Goal: Task Accomplishment & Management: Use online tool/utility

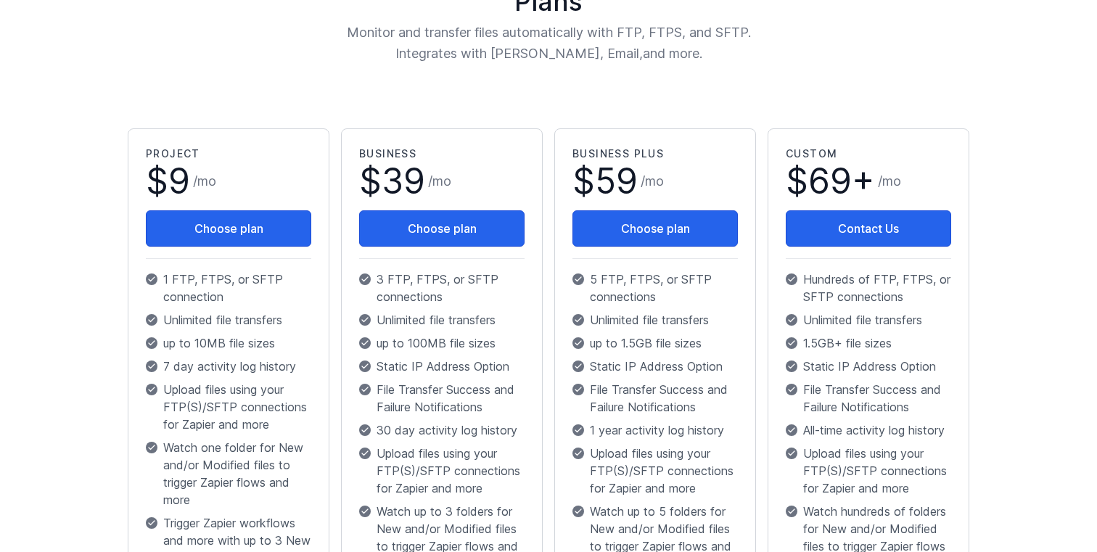
scroll to position [199, 0]
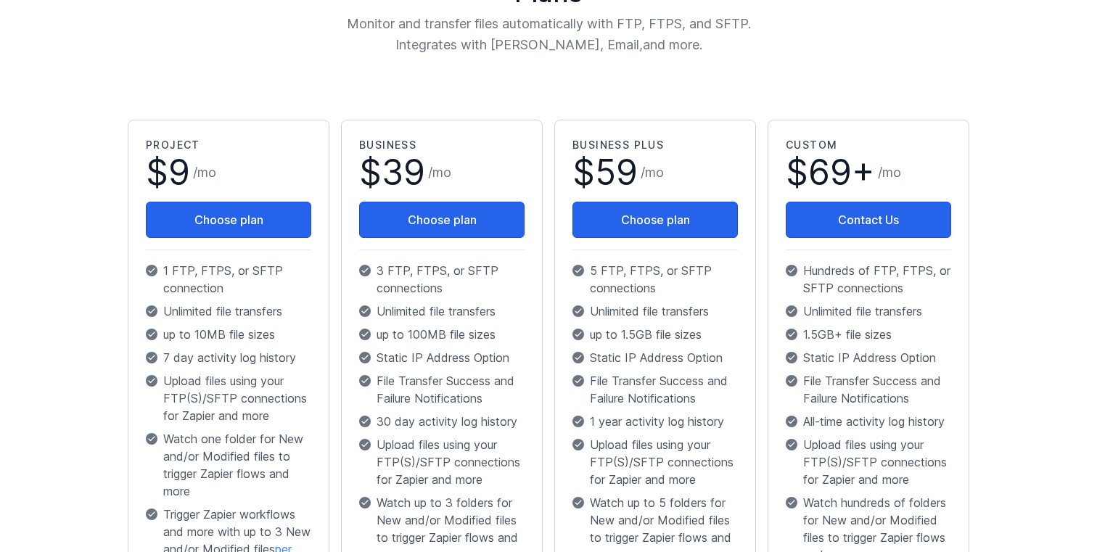
click at [190, 315] on p "Unlimited file transfers" at bounding box center [228, 311] width 165 height 17
drag, startPoint x: 170, startPoint y: 334, endPoint x: 288, endPoint y: 343, distance: 118.7
click at [288, 343] on div "Project $ 9 / mo Choose plan 1 FTP, FTPS, or SFTP connection Unlimited file tra…" at bounding box center [228, 420] width 165 height 565
drag, startPoint x: 293, startPoint y: 348, endPoint x: 167, endPoint y: 348, distance: 126.3
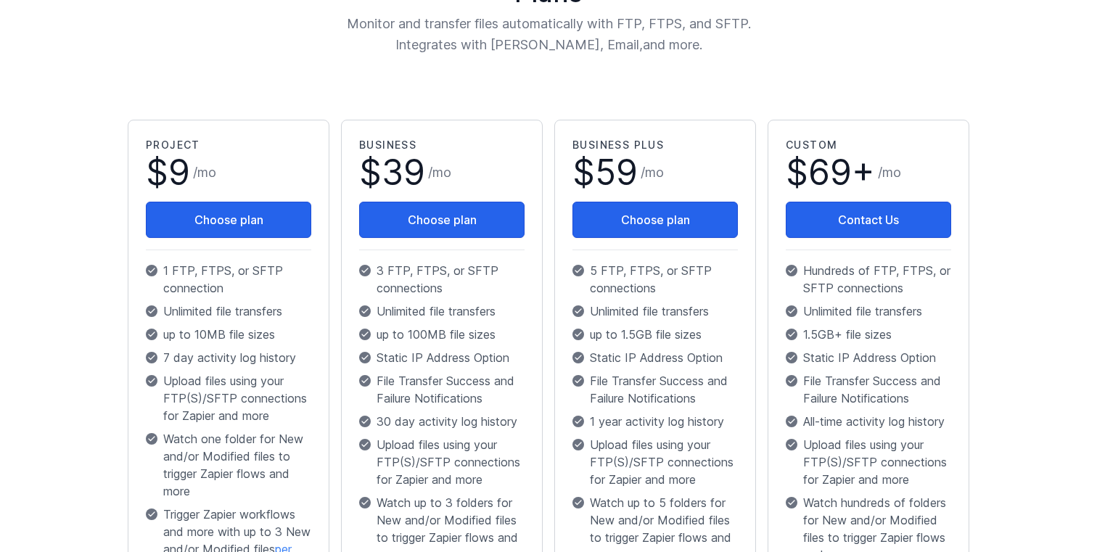
click at [167, 349] on p "7 day activity log history" at bounding box center [228, 357] width 165 height 17
drag, startPoint x: 167, startPoint y: 357, endPoint x: 302, endPoint y: 361, distance: 135.1
click at [302, 361] on p "7 day activity log history" at bounding box center [228, 357] width 165 height 17
click at [280, 364] on p "7 day activity log history" at bounding box center [228, 357] width 165 height 17
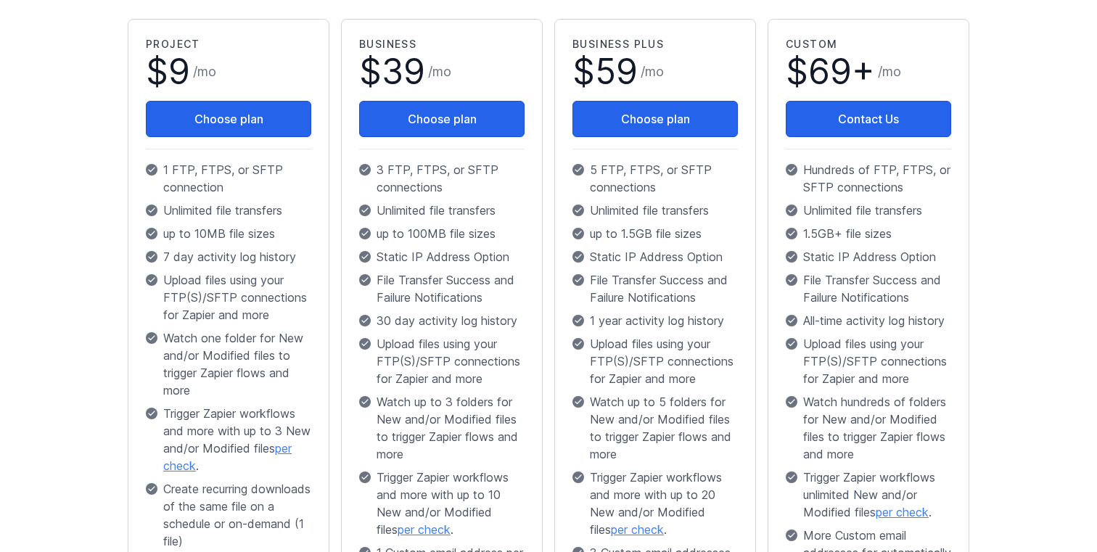
scroll to position [0, 0]
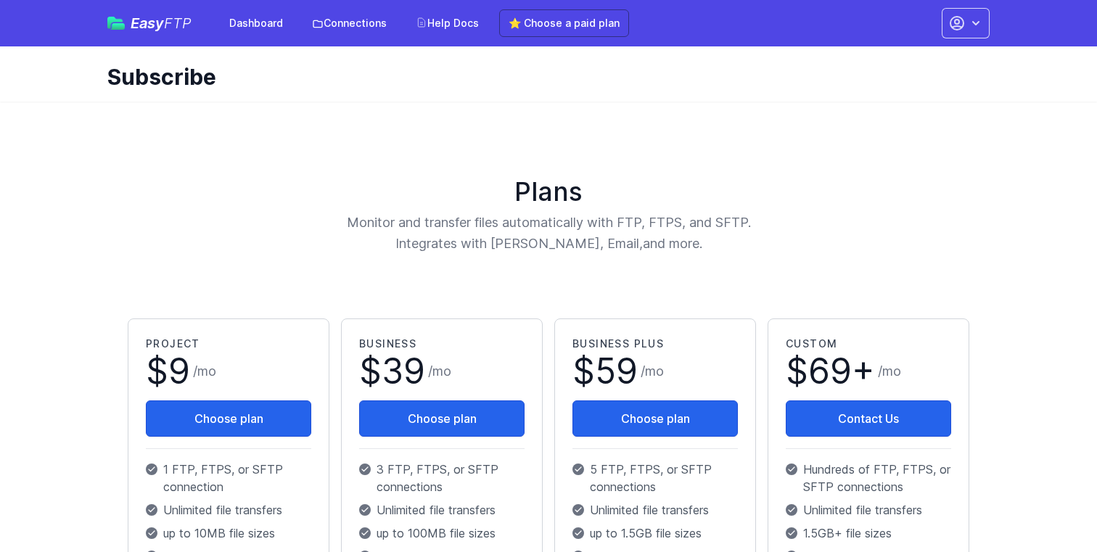
click at [139, 20] on span "Easy FTP" at bounding box center [161, 23] width 61 height 15
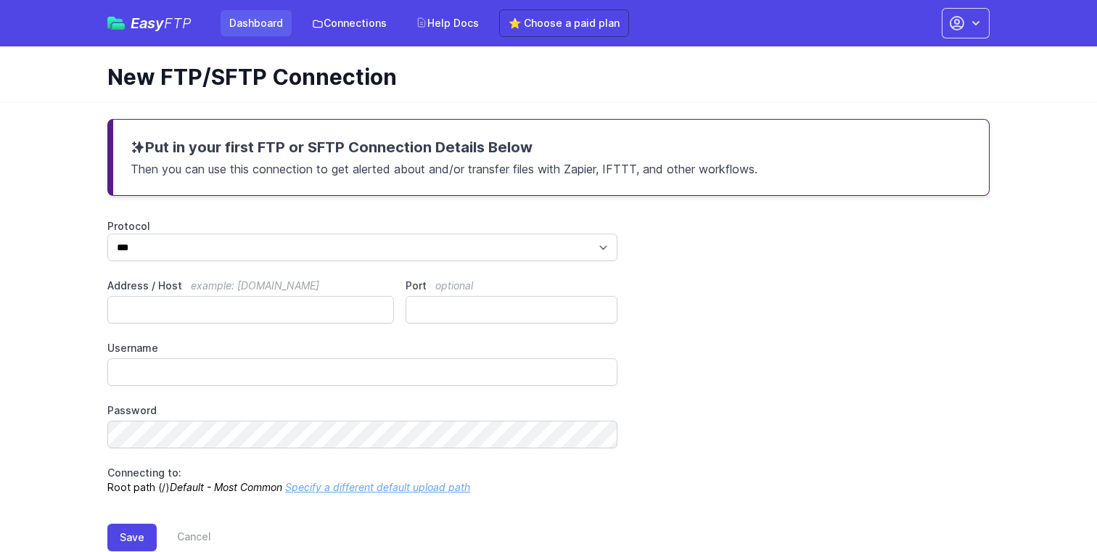
click at [255, 27] on link "Dashboard" at bounding box center [256, 23] width 71 height 26
click at [965, 29] on icon "button" at bounding box center [957, 23] width 17 height 17
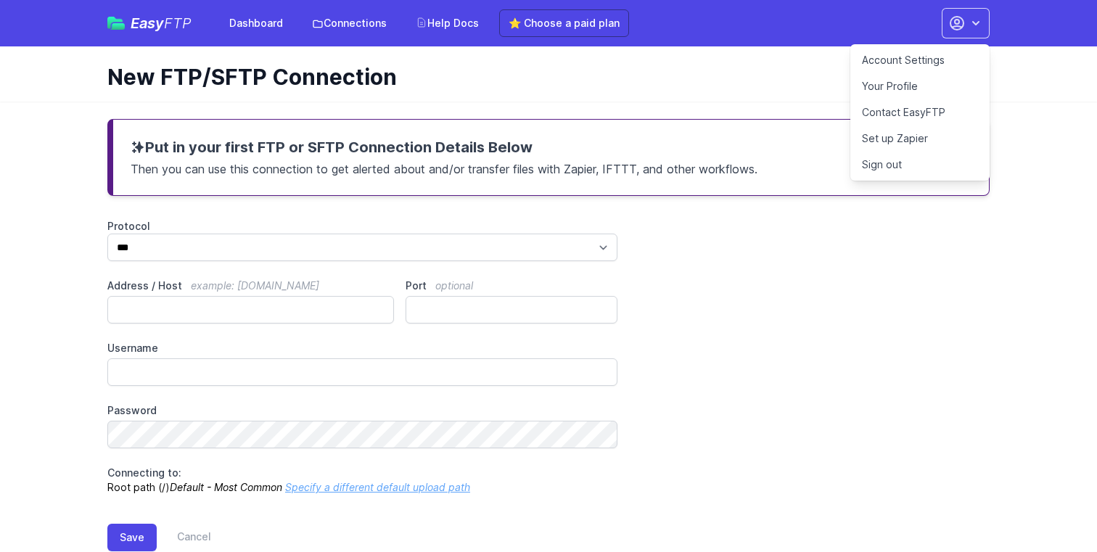
click at [923, 78] on link "Your Profile" at bounding box center [920, 86] width 139 height 26
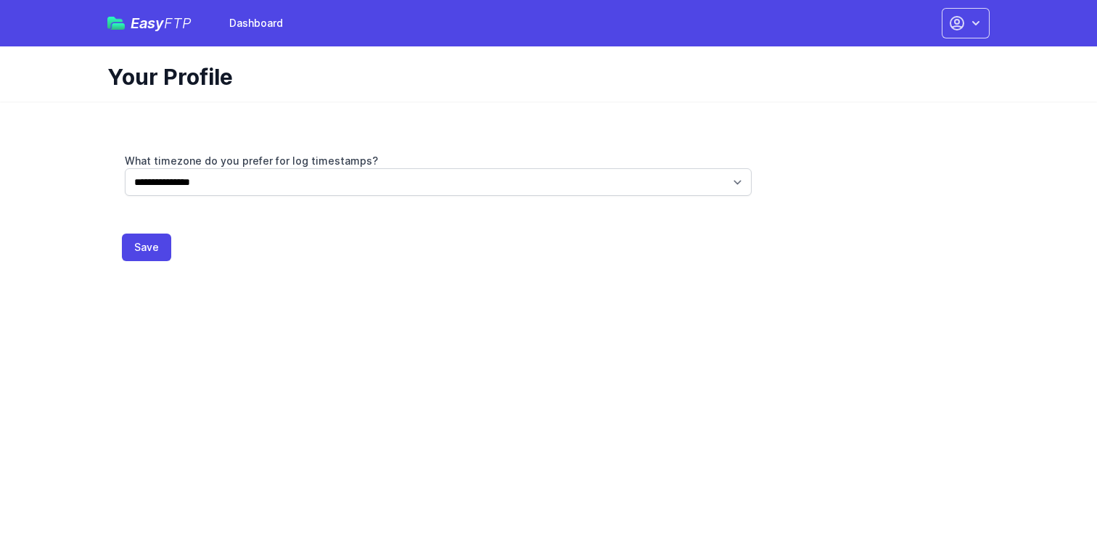
click at [152, 13] on div "Easy FTP Dashboard" at bounding box center [199, 23] width 184 height 26
click at [147, 25] on span "Easy FTP" at bounding box center [161, 23] width 61 height 15
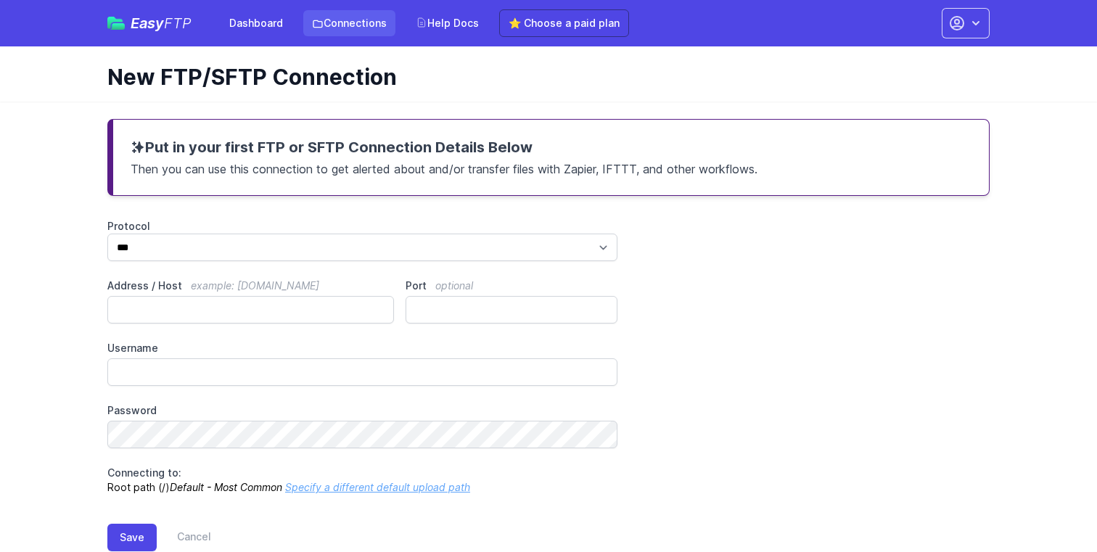
click at [353, 23] on link "Connections" at bounding box center [349, 23] width 92 height 26
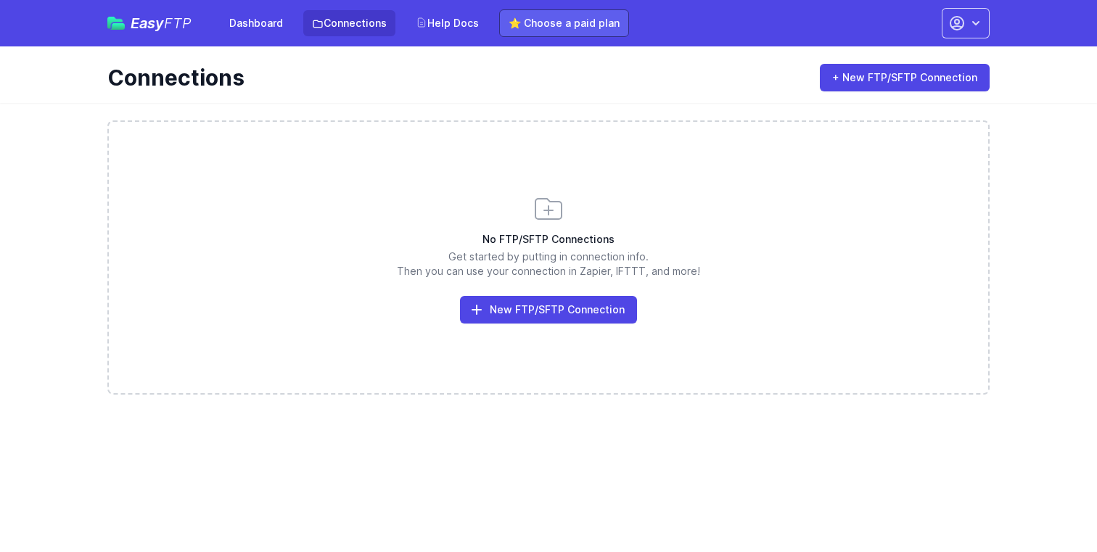
click at [534, 13] on link "⭐ Choose a paid plan" at bounding box center [564, 23] width 130 height 28
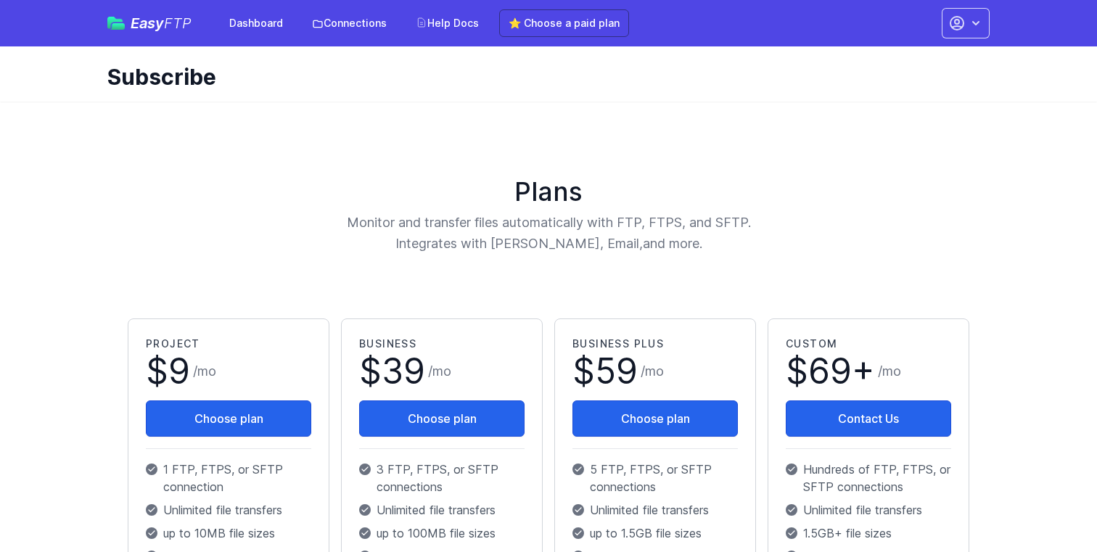
click at [164, 33] on div "Easy FTP Dashboard Connections Help Docs ⭐ Choose a paid plan" at bounding box center [368, 23] width 522 height 28
click at [165, 17] on span "FTP" at bounding box center [178, 23] width 28 height 17
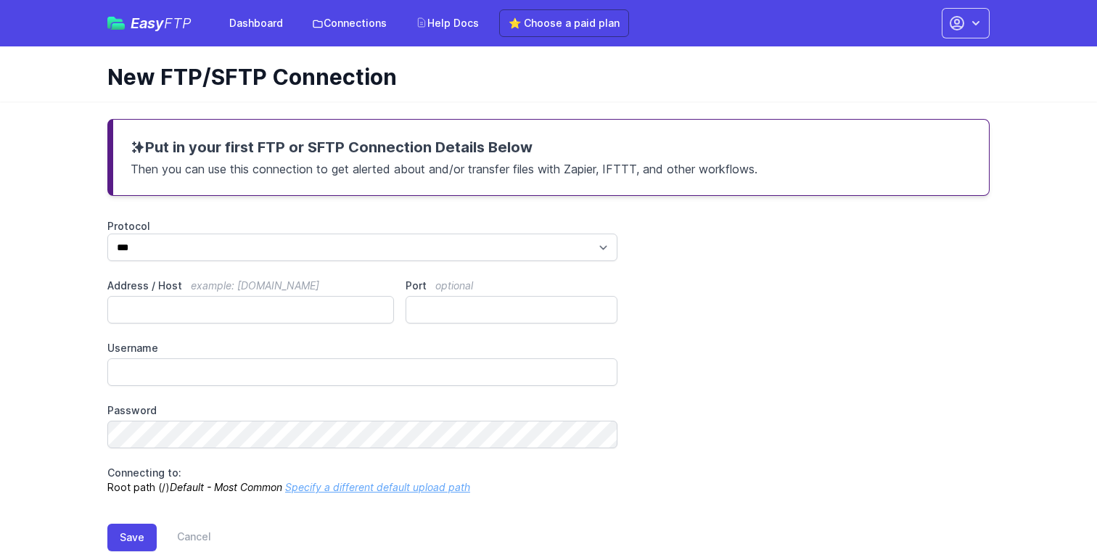
scroll to position [40, 0]
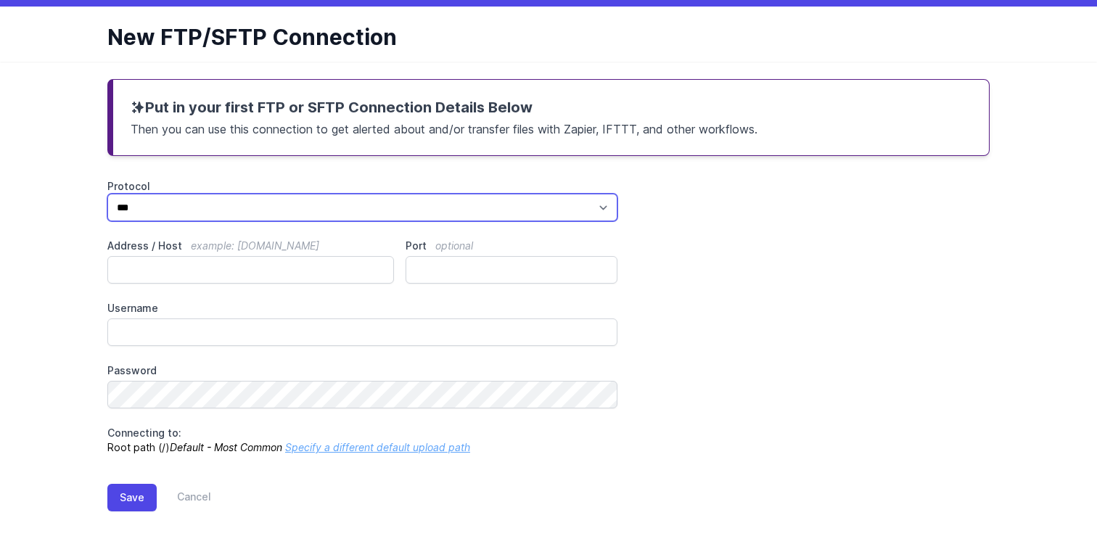
click at [433, 205] on select "*** **** ****" at bounding box center [362, 208] width 510 height 28
select select "****"
click at [107, 194] on select "*** **** ****" at bounding box center [362, 208] width 510 height 28
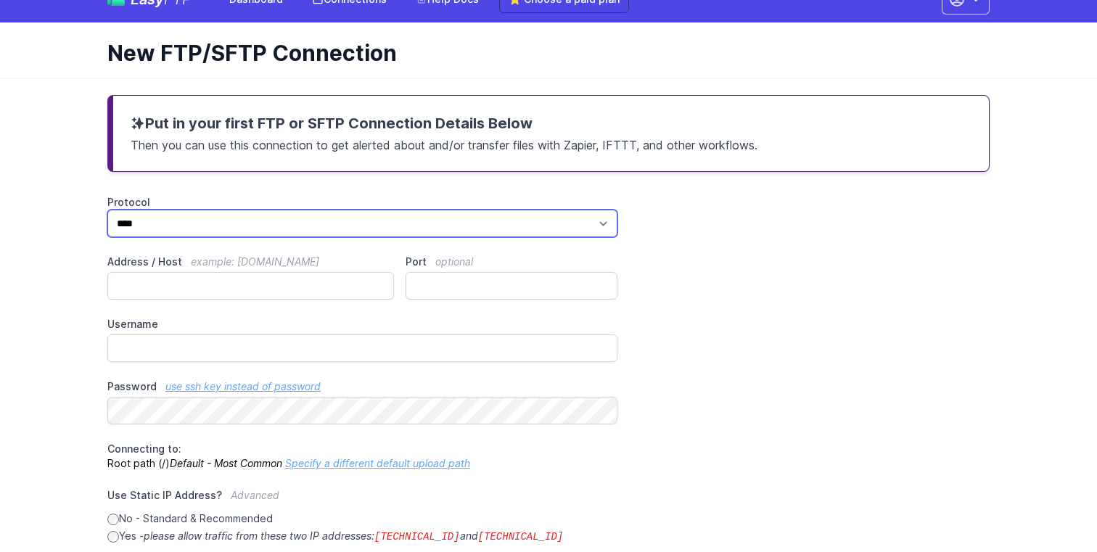
scroll to position [0, 0]
